Goal: Task Accomplishment & Management: Manage account settings

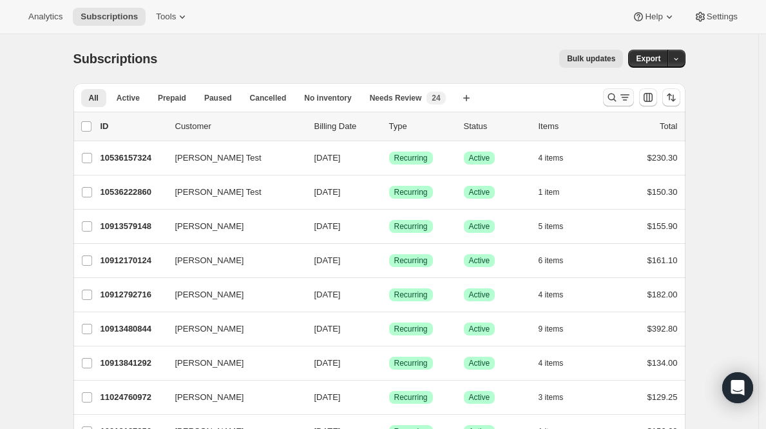
click at [616, 94] on icon "Search and filter results" at bounding box center [612, 97] width 13 height 13
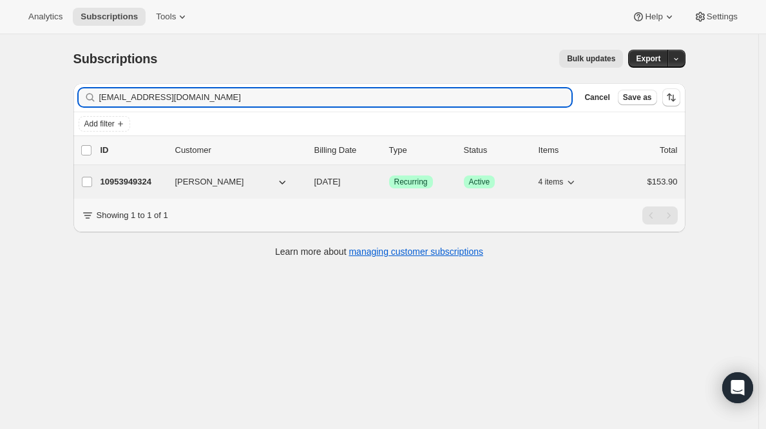
type input "[EMAIL_ADDRESS][DOMAIN_NAME]"
click at [129, 182] on p "10953949324" at bounding box center [133, 181] width 64 height 13
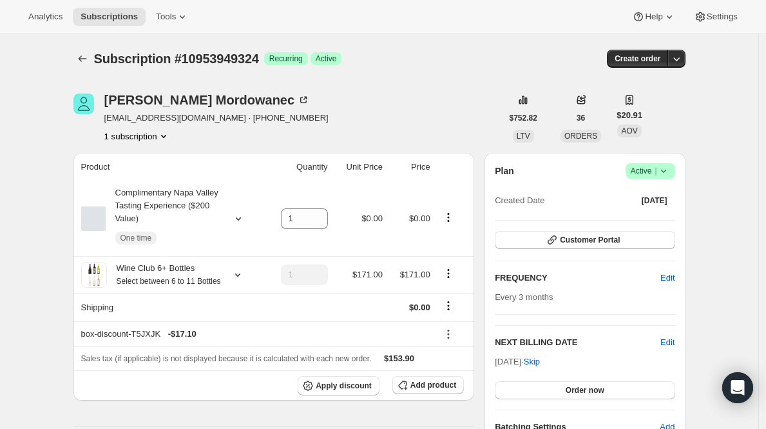
click at [663, 171] on icon at bounding box center [663, 170] width 13 height 13
click at [636, 220] on span "Cancel subscription" at bounding box center [650, 218] width 73 height 10
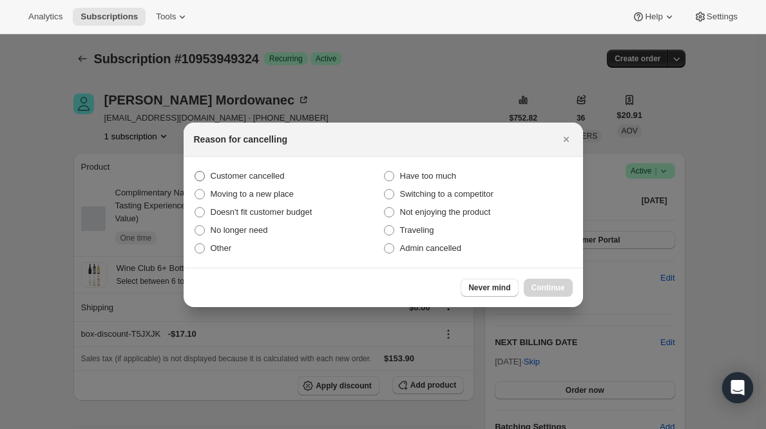
click at [260, 175] on span "Customer cancelled" at bounding box center [248, 176] width 74 height 10
click at [195, 171] on input "Customer cancelled" at bounding box center [195, 171] width 1 height 1
radio input "true"
click at [547, 279] on button "Continue" at bounding box center [548, 287] width 49 height 18
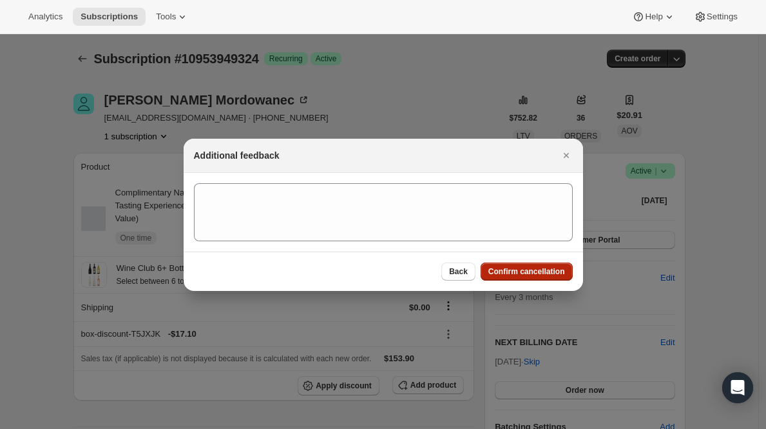
click at [547, 271] on span "Confirm cancellation" at bounding box center [527, 271] width 77 height 10
